Goal: Task Accomplishment & Management: Use online tool/utility

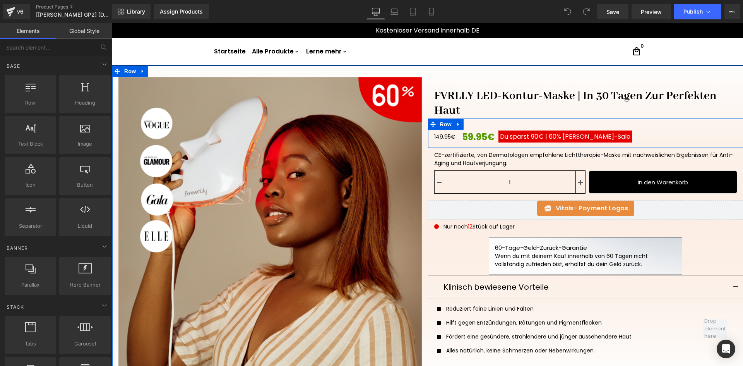
click at [644, 120] on div "149.95€ 59.95€ Du sparst 90€ | 60% [PERSON_NAME]-Saleㅤ (P) Price Row" at bounding box center [586, 132] width 316 height 29
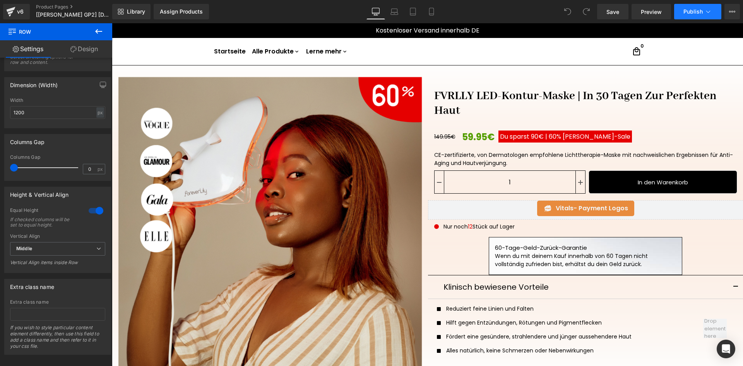
click at [687, 15] on button "Publish" at bounding box center [697, 11] width 47 height 15
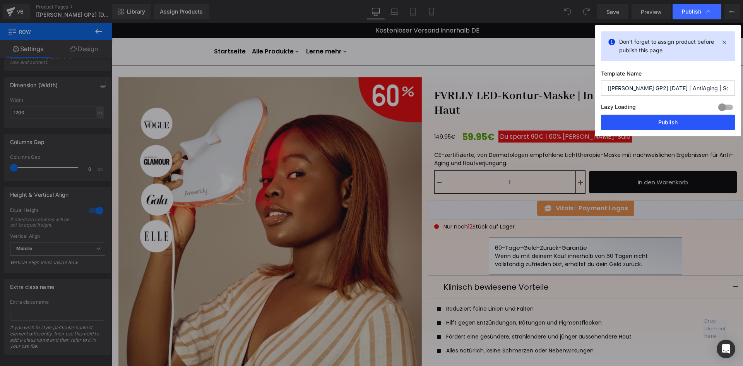
click at [672, 119] on button "Publish" at bounding box center [668, 122] width 134 height 15
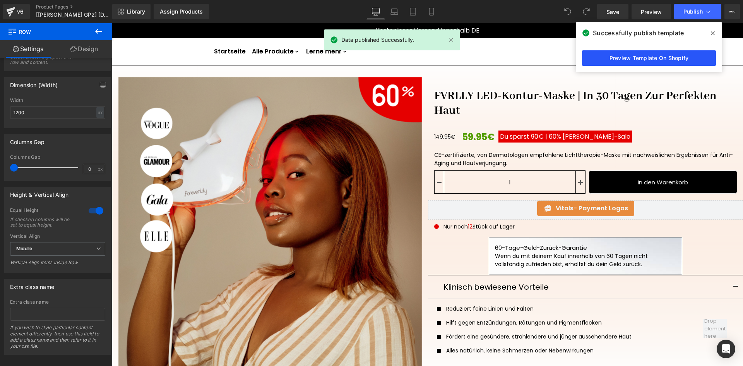
click at [634, 61] on link "Preview Template On Shopify" at bounding box center [649, 57] width 134 height 15
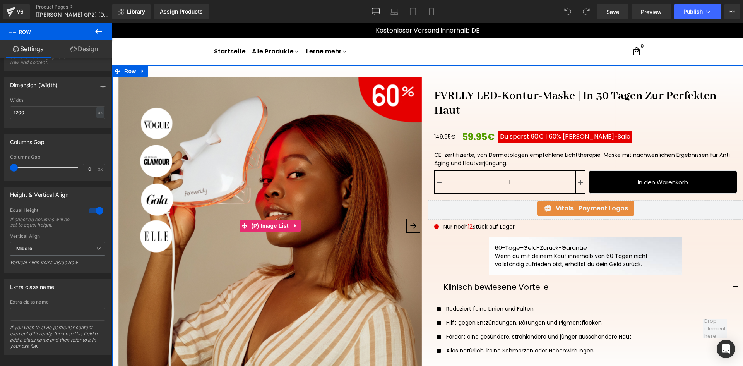
click at [422, 111] on div at bounding box center [270, 225] width 316 height 309
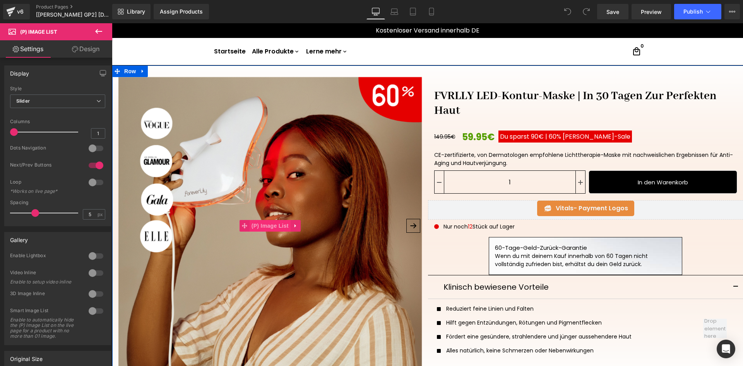
click at [273, 222] on span "(P) Image List" at bounding box center [270, 226] width 41 height 12
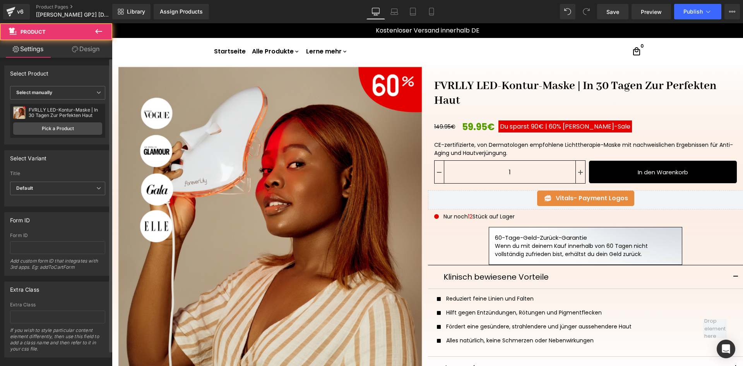
scroll to position [11, 0]
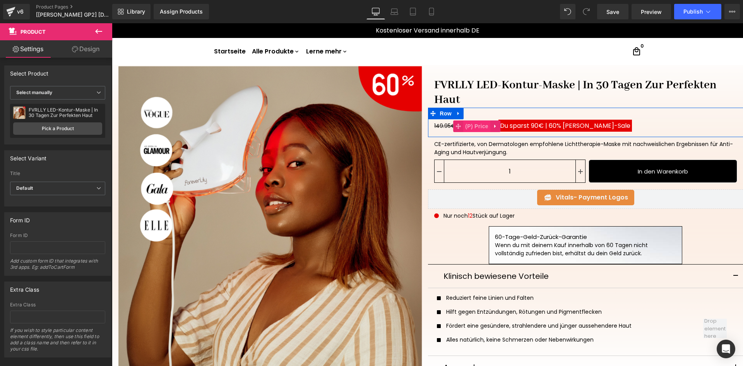
click at [467, 124] on span "(P) Price" at bounding box center [476, 126] width 27 height 12
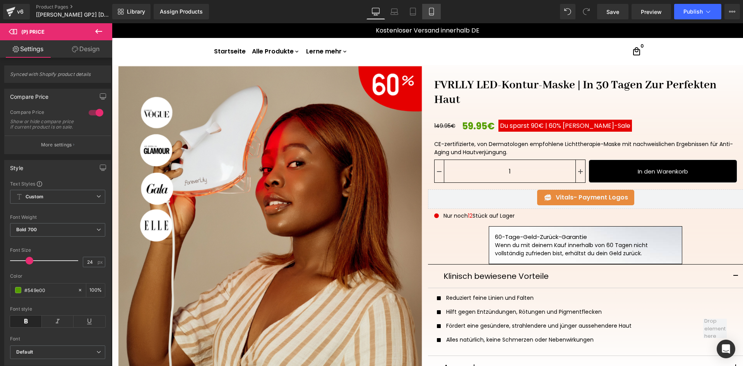
click at [439, 10] on link "Mobile" at bounding box center [431, 11] width 19 height 15
click at [433, 10] on icon at bounding box center [431, 11] width 4 height 7
click at [433, 10] on icon at bounding box center [431, 12] width 8 height 8
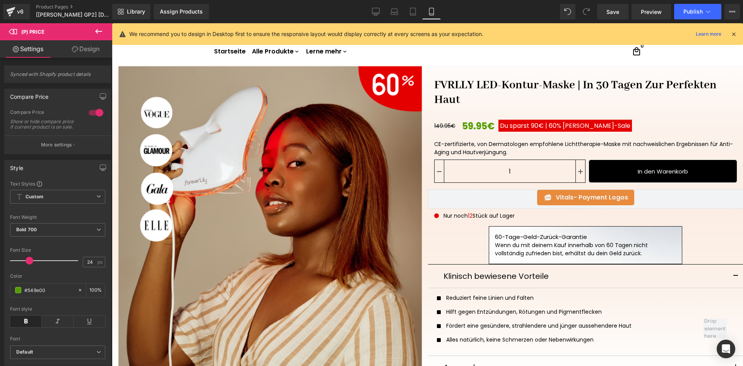
click at [433, 10] on icon at bounding box center [431, 12] width 8 height 8
click at [433, 12] on icon at bounding box center [431, 11] width 4 height 7
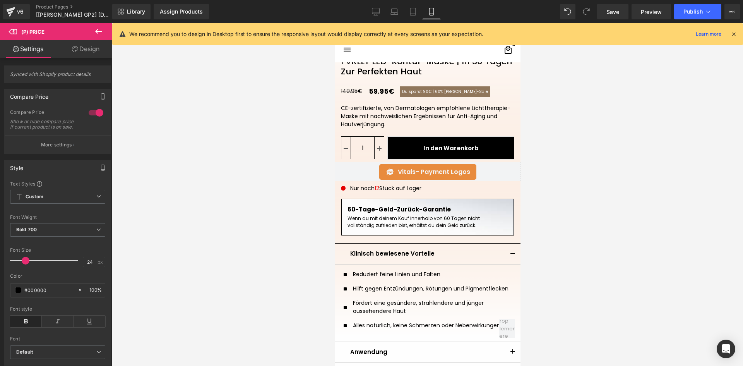
scroll to position [209, 0]
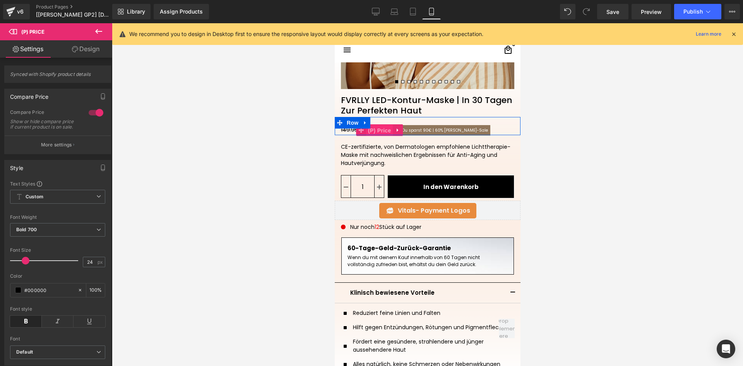
click at [366, 130] on span "(P) Price" at bounding box center [379, 131] width 27 height 12
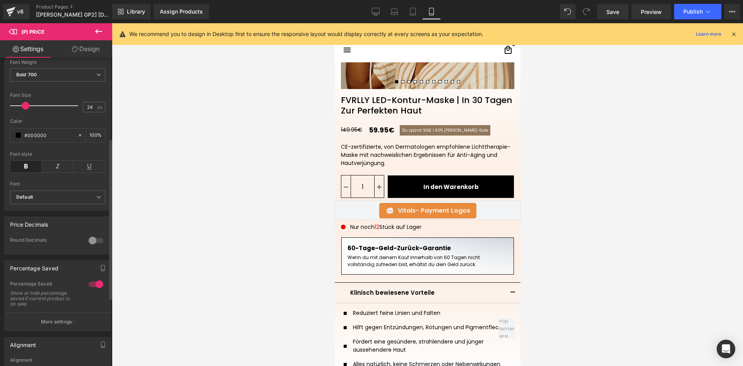
scroll to position [193, 0]
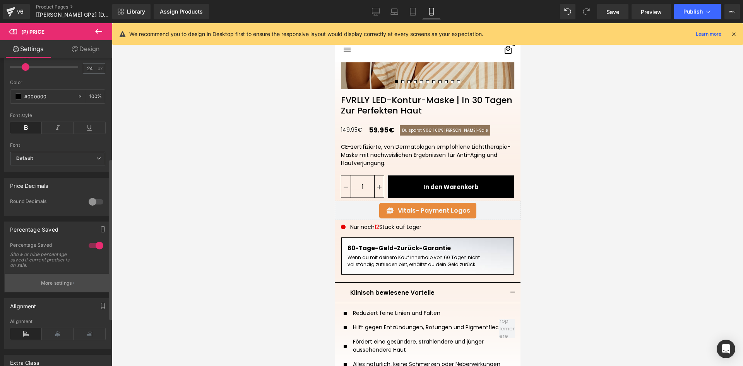
click at [55, 286] on p "More settings" at bounding box center [56, 282] width 31 height 7
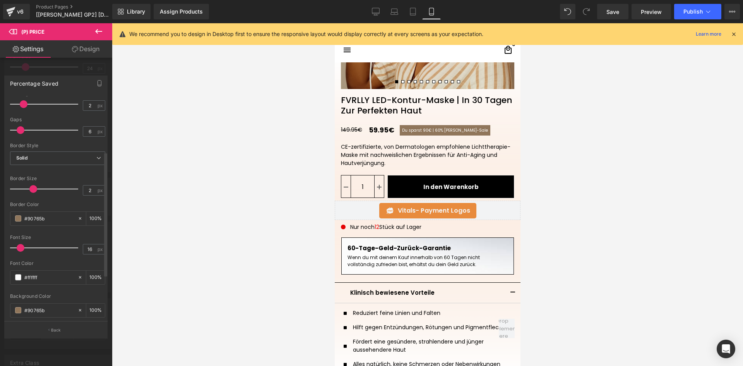
scroll to position [0, 0]
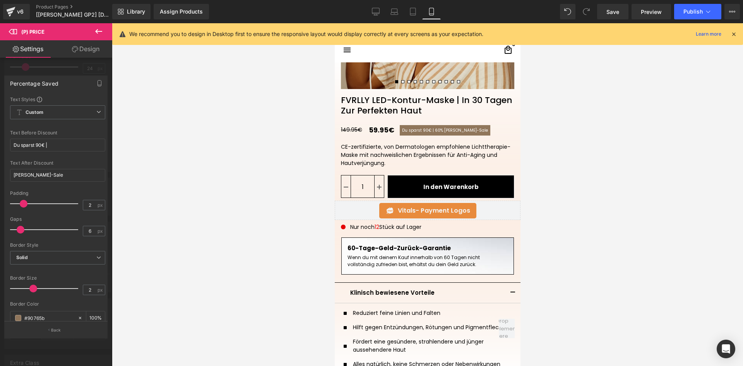
click at [58, 341] on div at bounding box center [56, 196] width 112 height 346
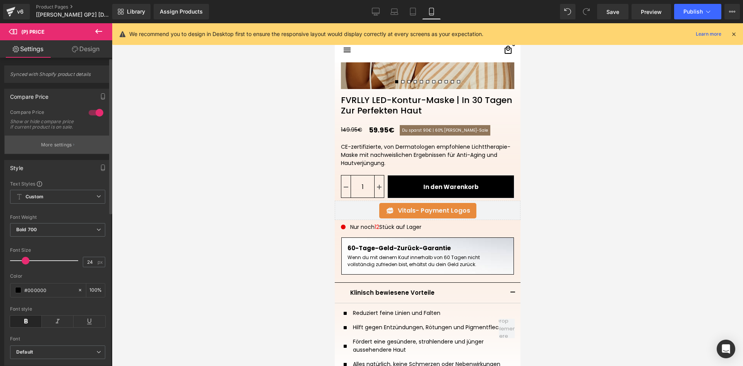
click at [68, 148] on p "More settings" at bounding box center [56, 144] width 31 height 7
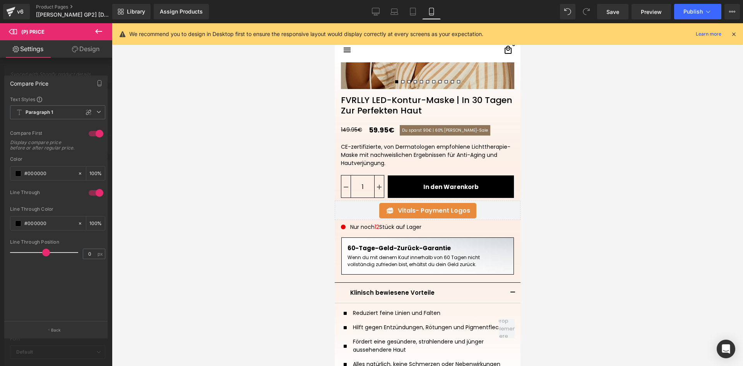
click at [93, 66] on div at bounding box center [56, 196] width 112 height 346
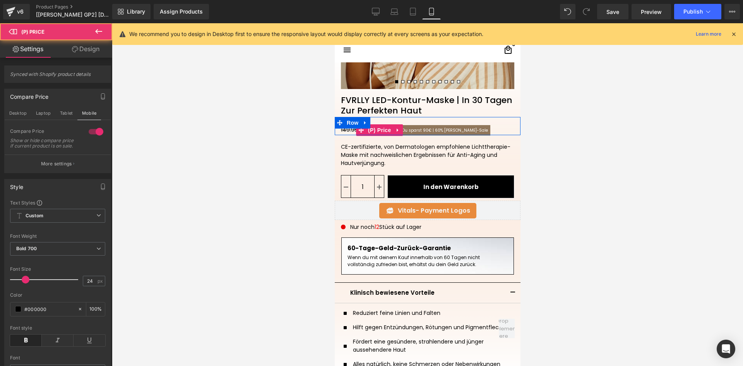
click at [493, 128] on div "149.95€ 59.95€ Du sparst 90€ | 60% [PERSON_NAME]-Saleㅤ" at bounding box center [429, 130] width 179 height 10
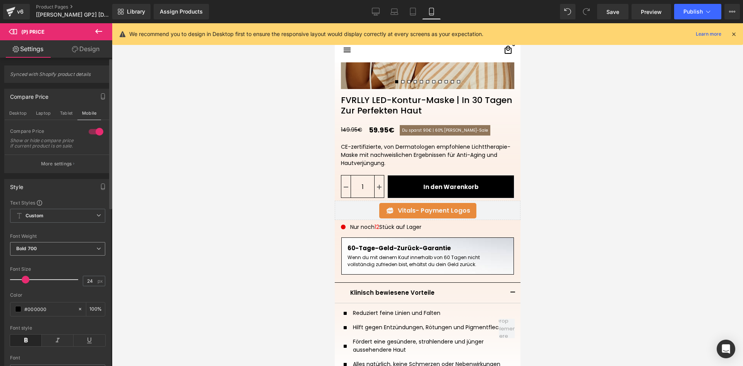
scroll to position [39, 0]
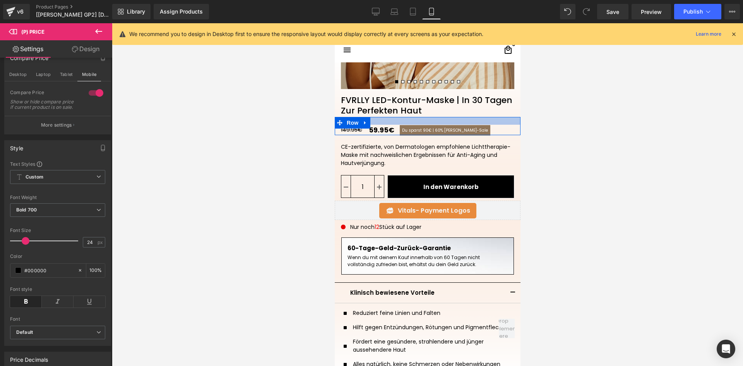
click at [489, 122] on div at bounding box center [427, 121] width 186 height 8
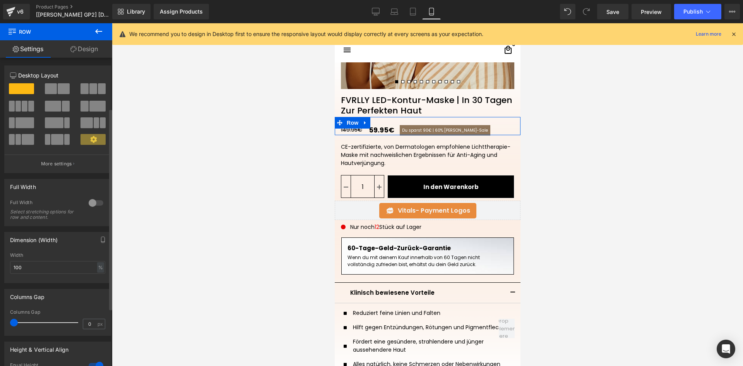
scroll to position [77, 0]
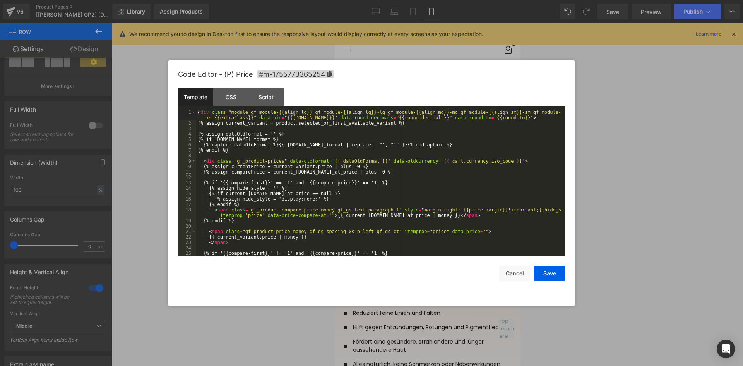
click at [369, 0] on div "(P) Price You are previewing how the will restyle your page. You can not edit E…" at bounding box center [371, 0] width 743 height 0
click at [260, 92] on div "Script" at bounding box center [265, 96] width 35 height 17
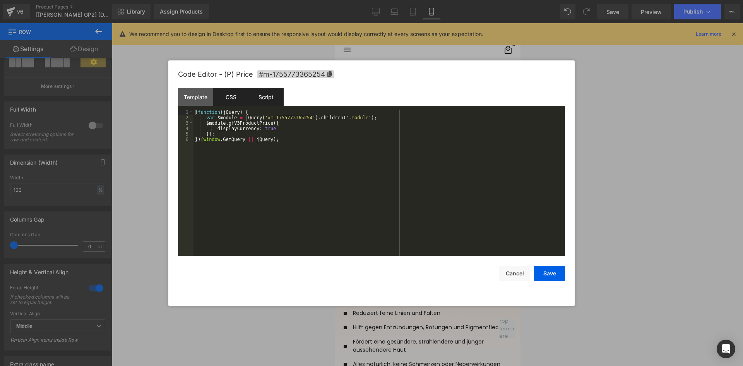
click at [239, 91] on div "CSS" at bounding box center [230, 96] width 35 height 17
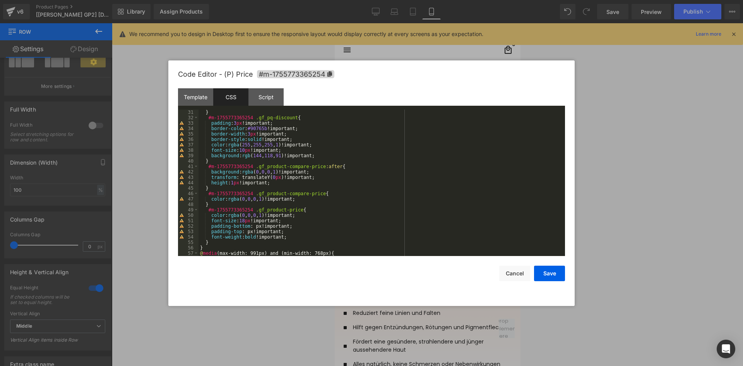
scroll to position [162, 0]
click at [301, 77] on span "#m-1755773365254" at bounding box center [295, 74] width 77 height 8
click at [217, 247] on div "} #m-1755773365254 .gf_pq-discount { padding : 3 px !important; border-color : …" at bounding box center [379, 188] width 363 height 157
click at [218, 243] on div "} #m-1755773365254 .gf_pq-discount { padding : 3 px !important; border-color : …" at bounding box center [379, 188] width 363 height 157
paste textarea
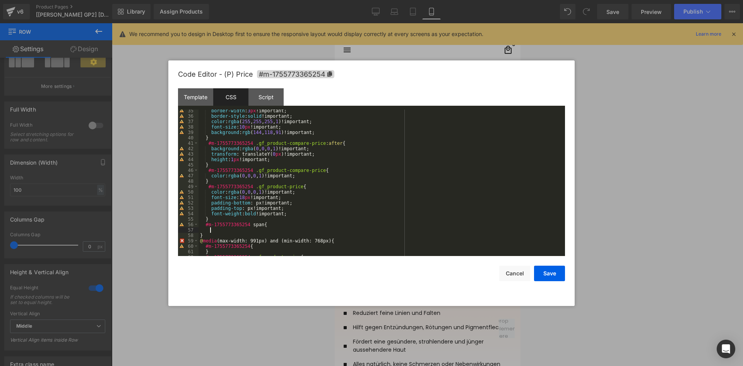
scroll to position [209, 0]
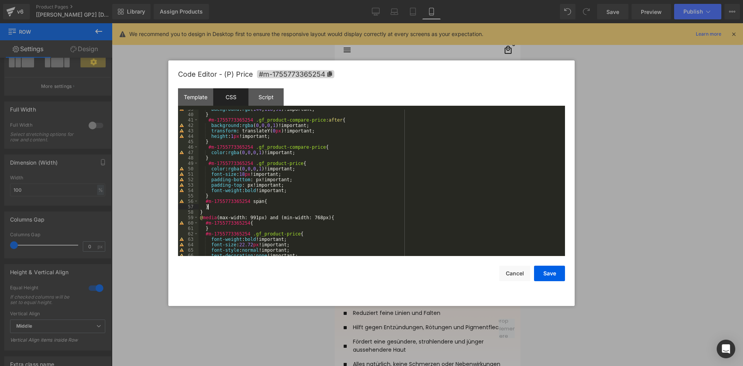
click at [268, 200] on div "background : rgb ( 144 , 118 , 91 )!important; } #m-1755773365254 .gf_product-c…" at bounding box center [379, 184] width 363 height 157
click at [515, 270] on button "Cancel" at bounding box center [514, 272] width 31 height 15
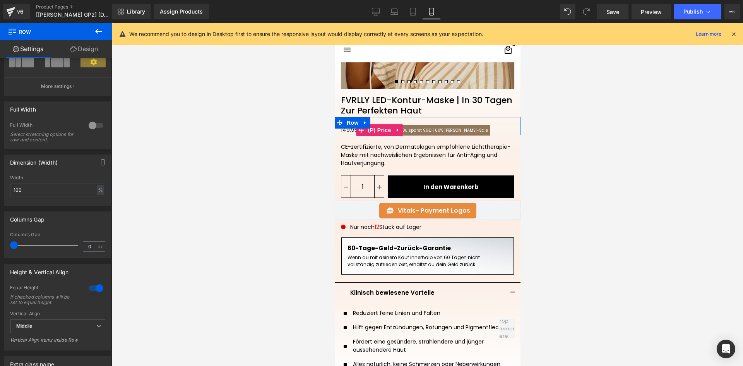
click at [463, 128] on span "[PERSON_NAME]-Saleㅤ" at bounding box center [466, 130] width 44 height 6
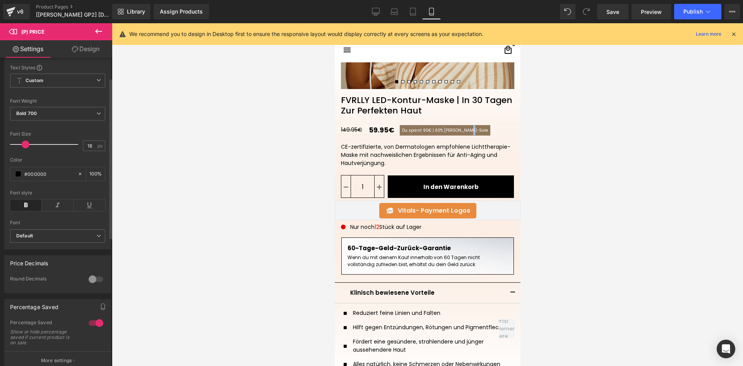
scroll to position [155, 0]
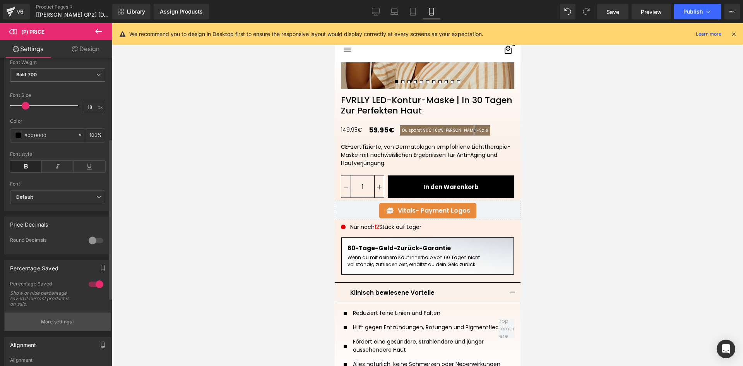
click at [70, 324] on p "More settings" at bounding box center [56, 321] width 31 height 7
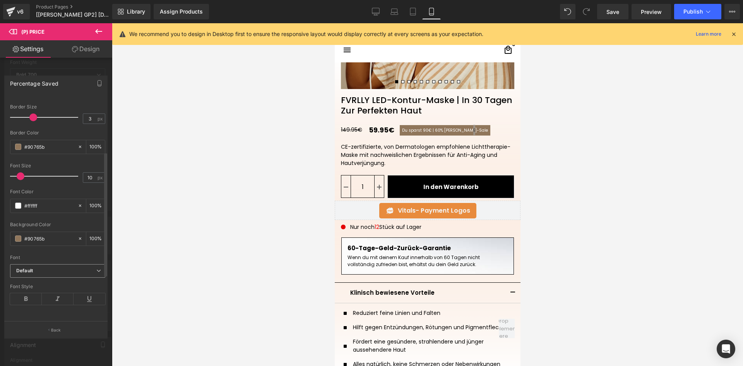
scroll to position [99, 0]
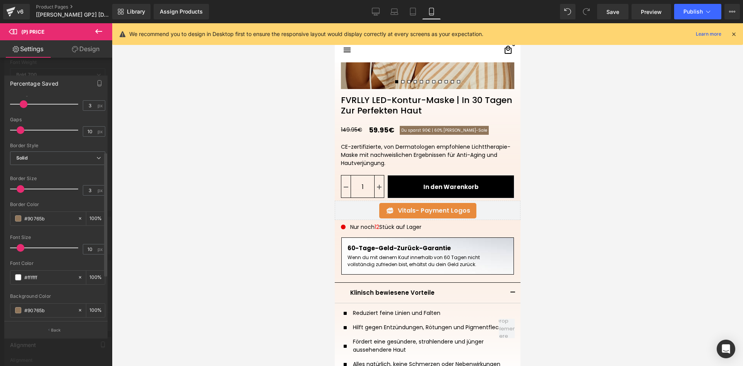
drag, startPoint x: 32, startPoint y: 186, endPoint x: 22, endPoint y: 186, distance: 10.1
click at [22, 186] on span at bounding box center [21, 189] width 8 height 8
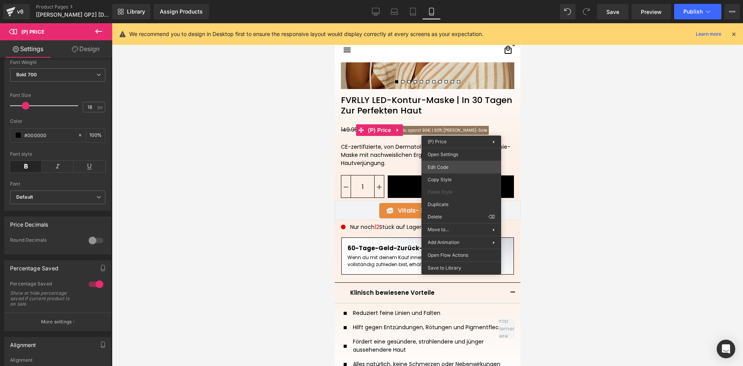
click at [445, 0] on div "(P) Price You are previewing how the will restyle your page. You can not edit E…" at bounding box center [371, 0] width 743 height 0
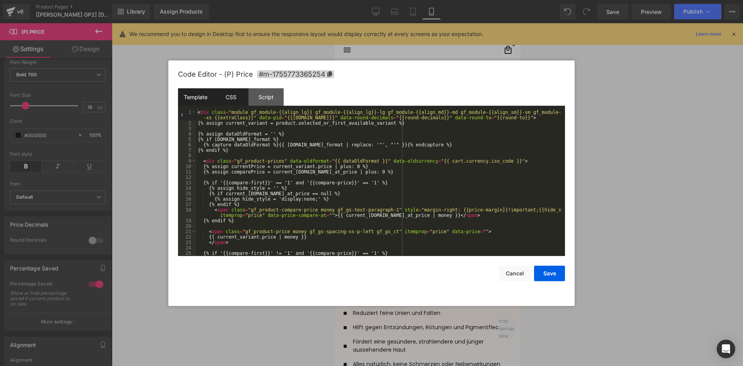
click at [236, 100] on div "CSS" at bounding box center [230, 96] width 35 height 17
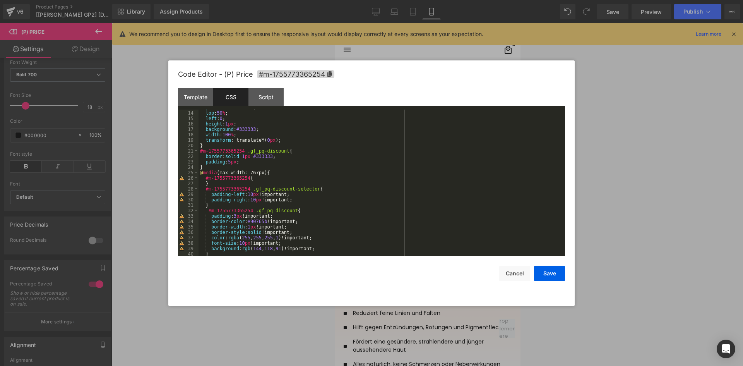
scroll to position [93, 0]
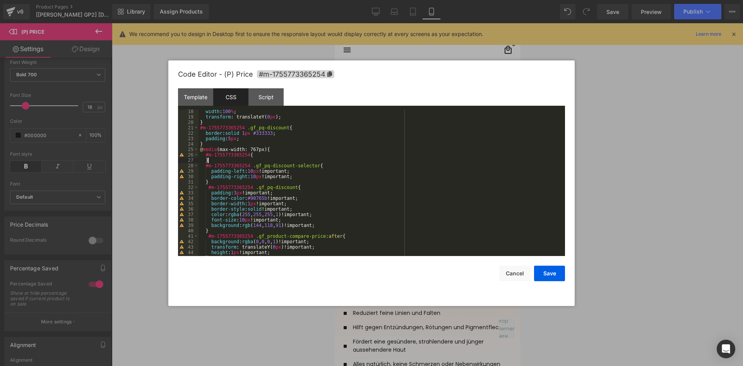
click at [255, 160] on div "width : 100 % ; transform : translateY( 0 px ); } #m-1755773365254 .gf_pq-disco…" at bounding box center [379, 187] width 363 height 157
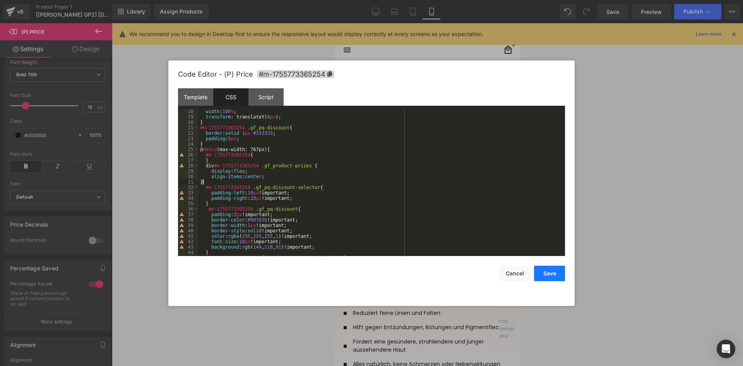
click at [552, 275] on button "Save" at bounding box center [549, 272] width 31 height 15
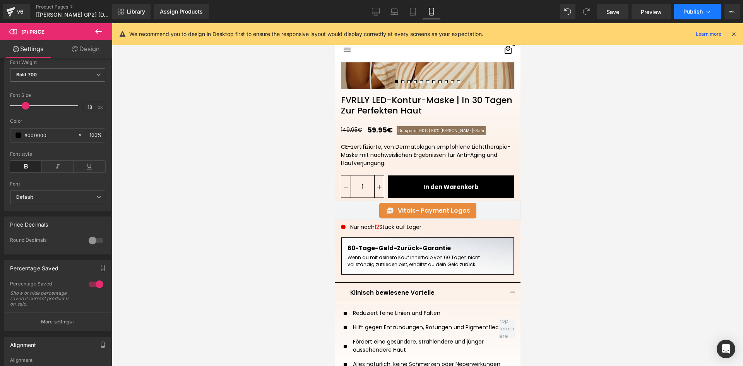
click at [701, 11] on span "Publish" at bounding box center [692, 12] width 19 height 6
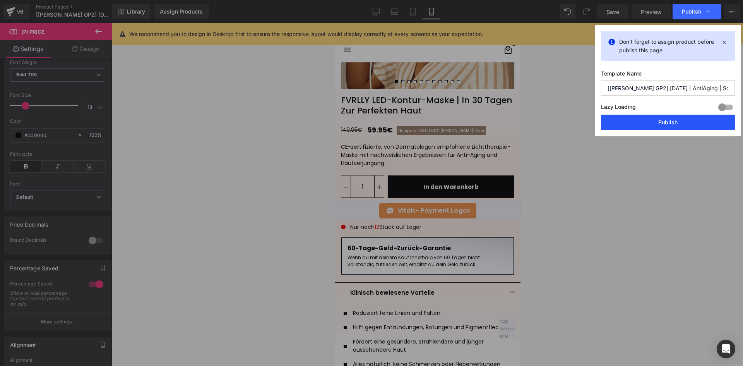
click at [640, 124] on button "Publish" at bounding box center [668, 122] width 134 height 15
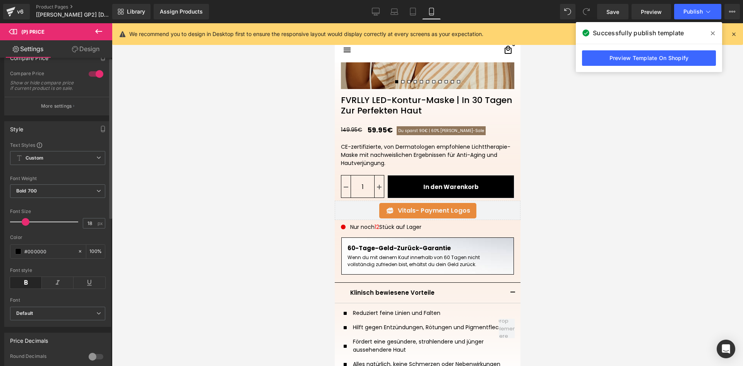
scroll to position [0, 0]
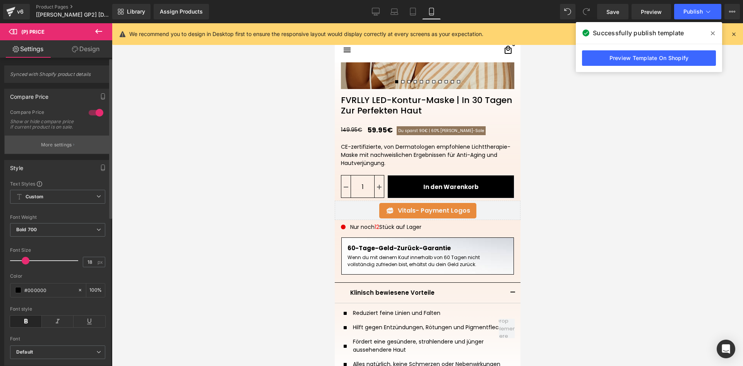
click at [61, 147] on p "More settings" at bounding box center [56, 144] width 31 height 7
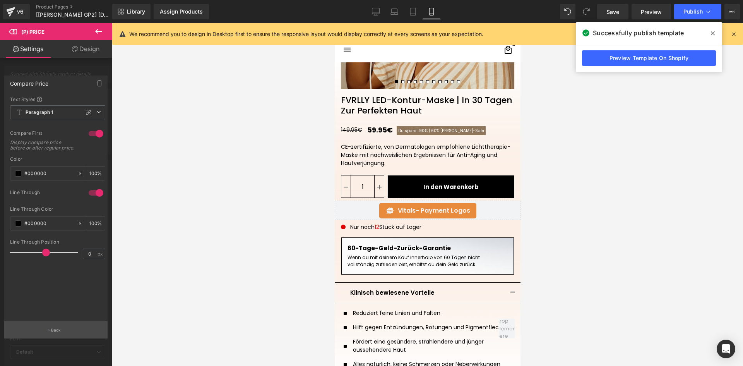
click at [62, 327] on button "Back" at bounding box center [55, 329] width 103 height 17
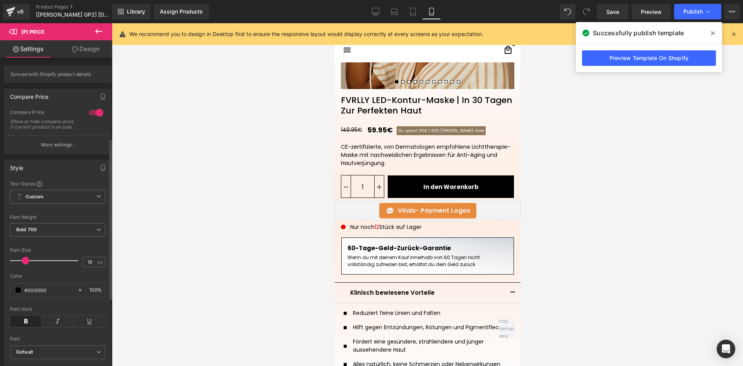
scroll to position [155, 0]
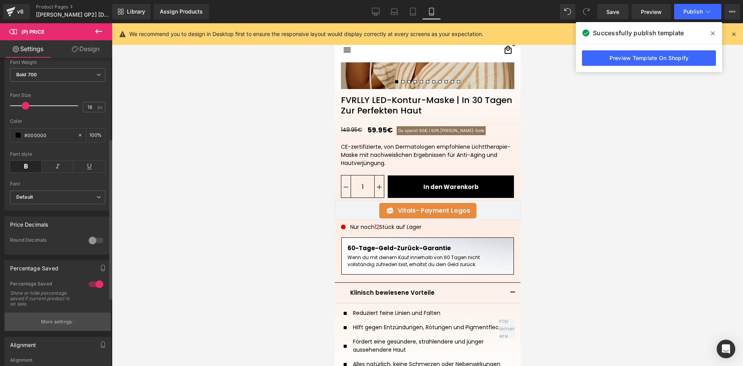
click at [51, 323] on p "More settings" at bounding box center [56, 321] width 31 height 7
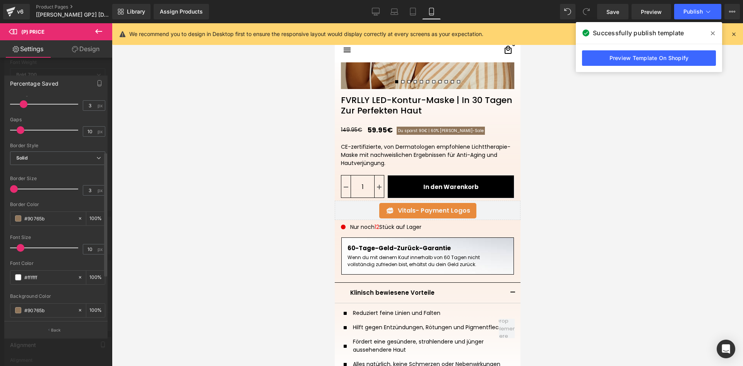
drag, startPoint x: 19, startPoint y: 188, endPoint x: 14, endPoint y: 188, distance: 5.4
click at [14, 188] on span at bounding box center [14, 189] width 8 height 8
click at [87, 103] on input "3" at bounding box center [90, 106] width 14 height 10
type input "5"
click at [85, 93] on div "Percentage Saved Text Styles Custom HEADING Heading 1 Heading 2 Heading 3 Headi…" at bounding box center [55, 198] width 103 height 246
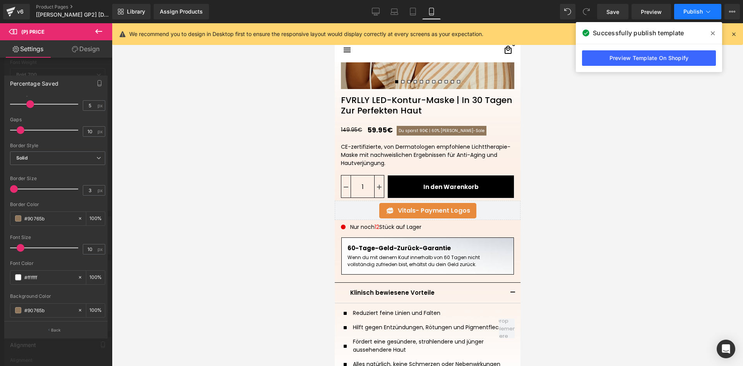
click at [689, 11] on span "Publish" at bounding box center [692, 12] width 19 height 6
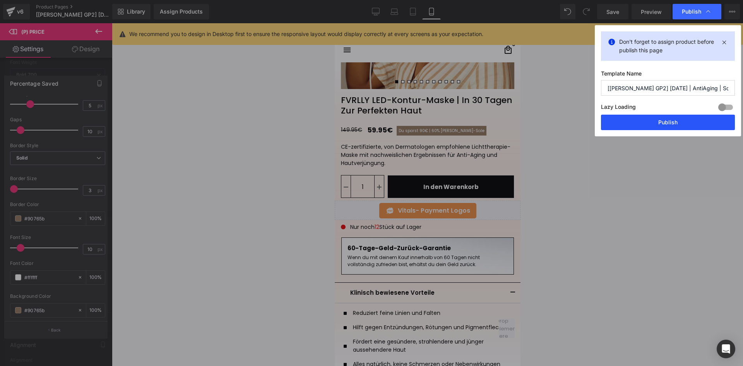
click at [671, 125] on button "Publish" at bounding box center [668, 122] width 134 height 15
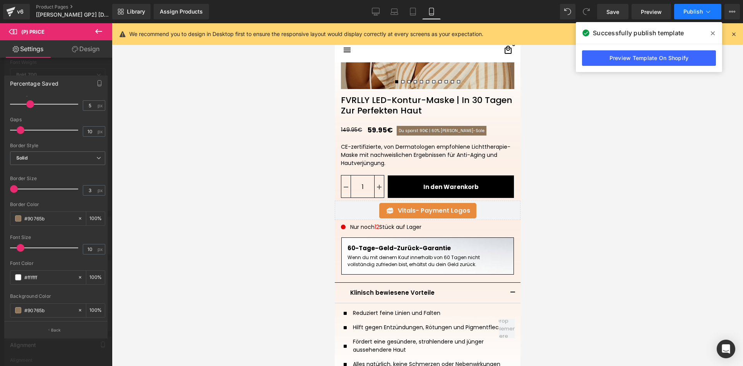
click at [689, 16] on button "Publish" at bounding box center [697, 11] width 47 height 15
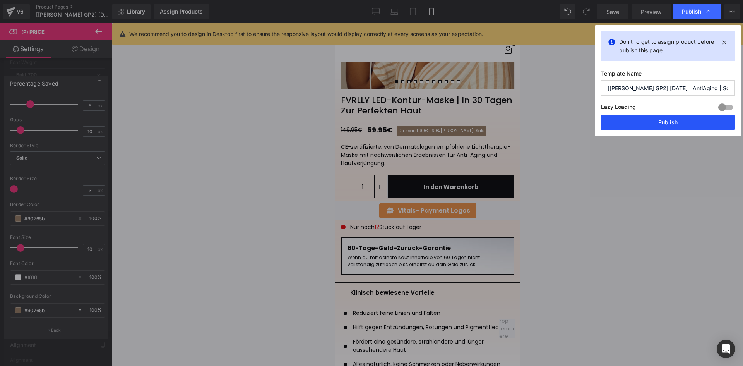
click at [623, 123] on button "Publish" at bounding box center [668, 122] width 134 height 15
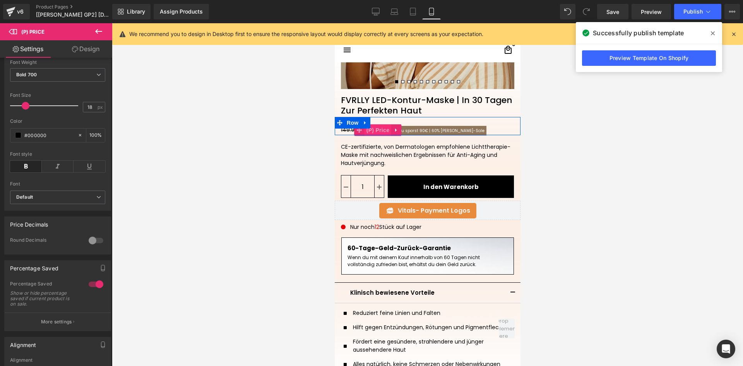
drag, startPoint x: 481, startPoint y: 129, endPoint x: 386, endPoint y: 129, distance: 94.8
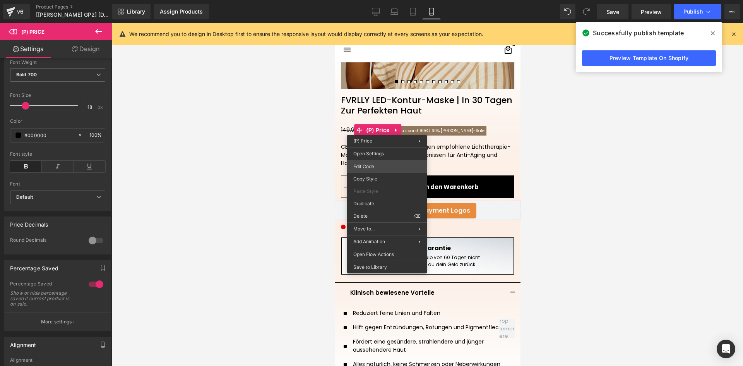
click at [379, 0] on div "(P) Price You are previewing how the will restyle your page. You can not edit E…" at bounding box center [371, 0] width 743 height 0
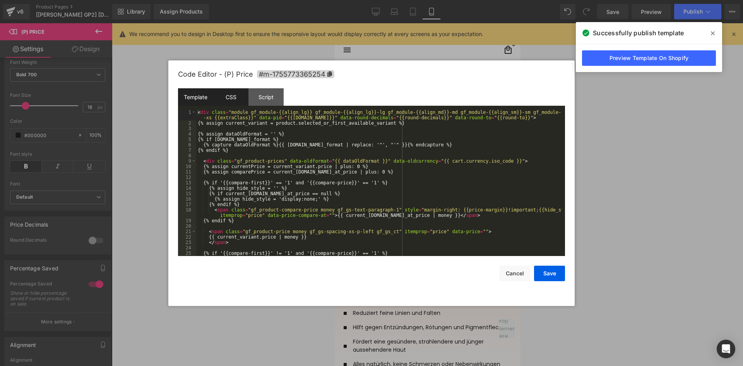
click at [239, 102] on div "CSS" at bounding box center [230, 96] width 35 height 17
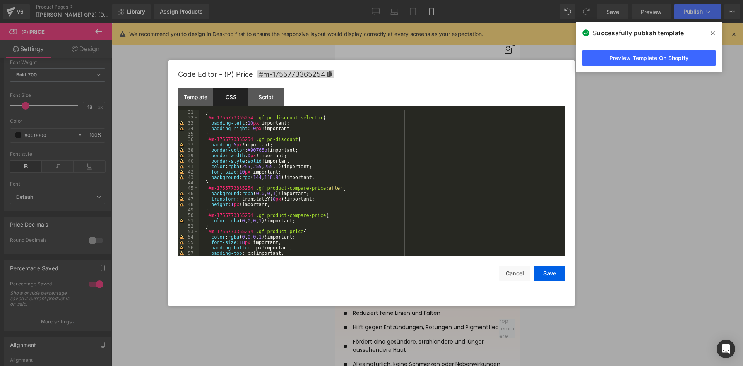
scroll to position [93, 0]
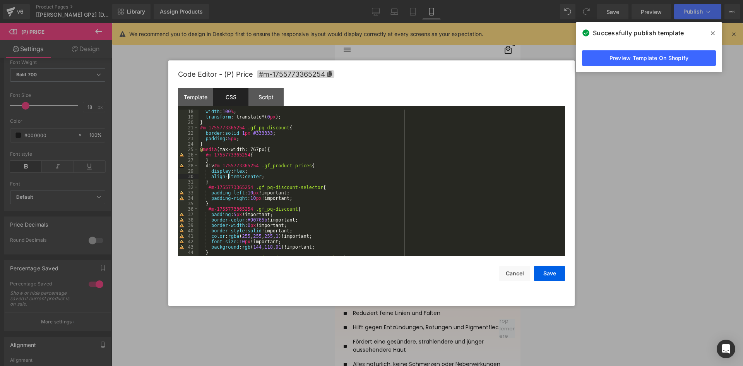
click at [228, 178] on div "width : 100 % ; transform : translateY( 0 px ); } #m-1755773365254 .gf_pq-disco…" at bounding box center [379, 187] width 363 height 157
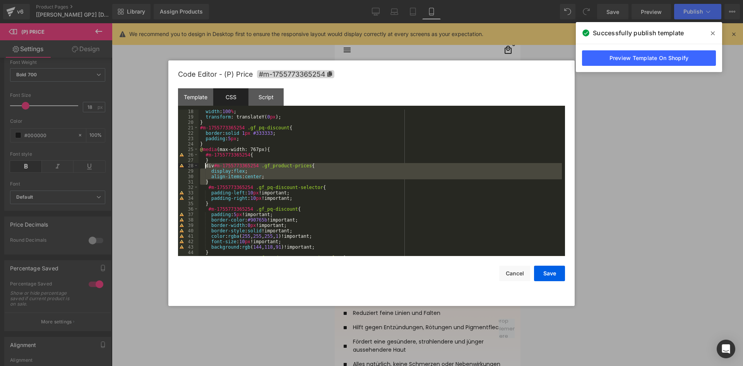
drag, startPoint x: 219, startPoint y: 183, endPoint x: 205, endPoint y: 168, distance: 20.6
click at [205, 168] on div "width : 100 % ; transform : translateY( 0 px ); } #m-1755773365254 .gf_pq-disco…" at bounding box center [379, 187] width 363 height 157
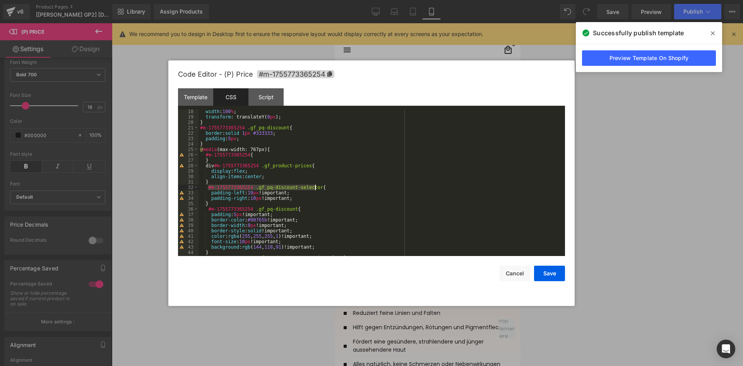
drag, startPoint x: 207, startPoint y: 188, endPoint x: 340, endPoint y: 188, distance: 132.3
click at [340, 188] on div "width : 100 % ; transform : translateY( 0 px ); } #m-1755773365254 .gf_pq-disco…" at bounding box center [379, 187] width 363 height 157
click at [228, 183] on div "width : 100 % ; transform : translateY( 0 px ); } #m-1755773365254 .gf_pq-disco…" at bounding box center [379, 187] width 363 height 157
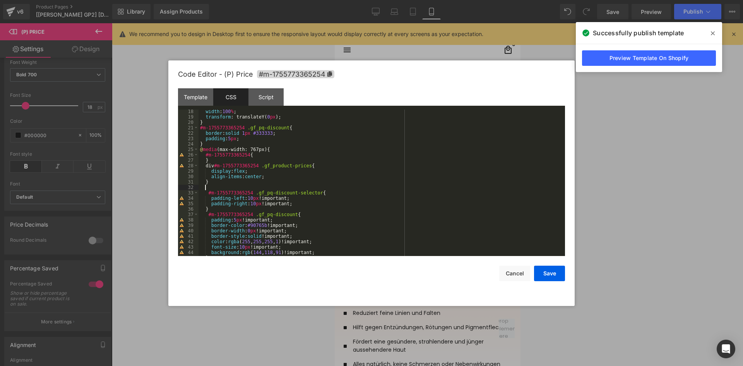
paste textarea
click at [316, 188] on div "width : 100 % ; transform : translateY( 0 px ); } #m-1755773365254 .gf_pq-disco…" at bounding box center [379, 187] width 363 height 157
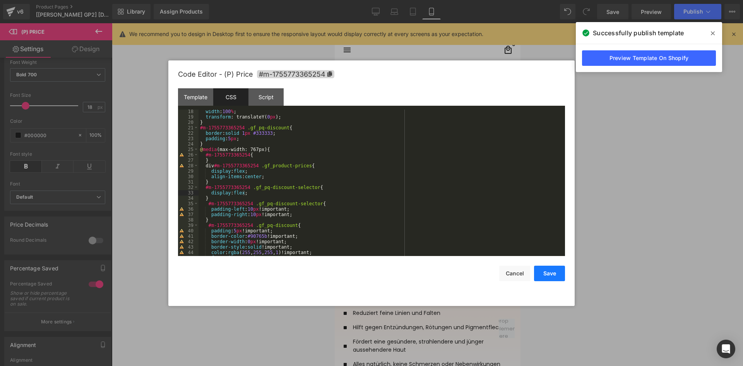
click at [552, 275] on button "Save" at bounding box center [549, 272] width 31 height 15
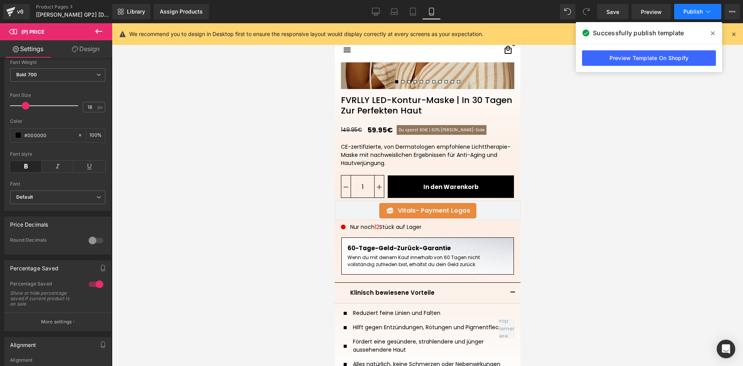
click at [694, 12] on span "Publish" at bounding box center [692, 12] width 19 height 6
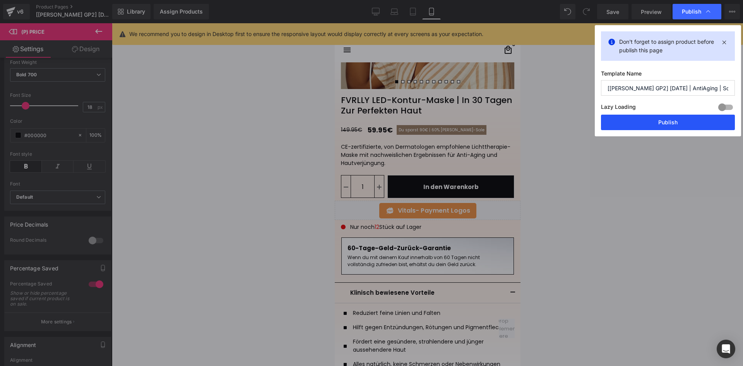
click at [641, 125] on button "Publish" at bounding box center [668, 122] width 134 height 15
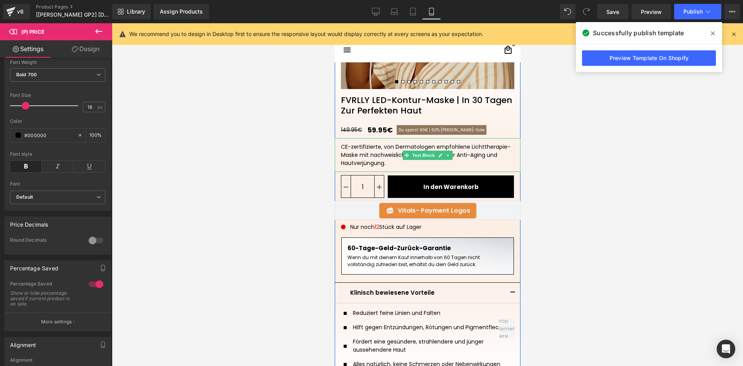
click at [375, 128] on div "149.95€ 59.95€ Du sparst 90€ | 60% [PERSON_NAME]-Saleㅤ (P) Price" at bounding box center [429, 130] width 179 height 10
